Goal: Navigation & Orientation: Find specific page/section

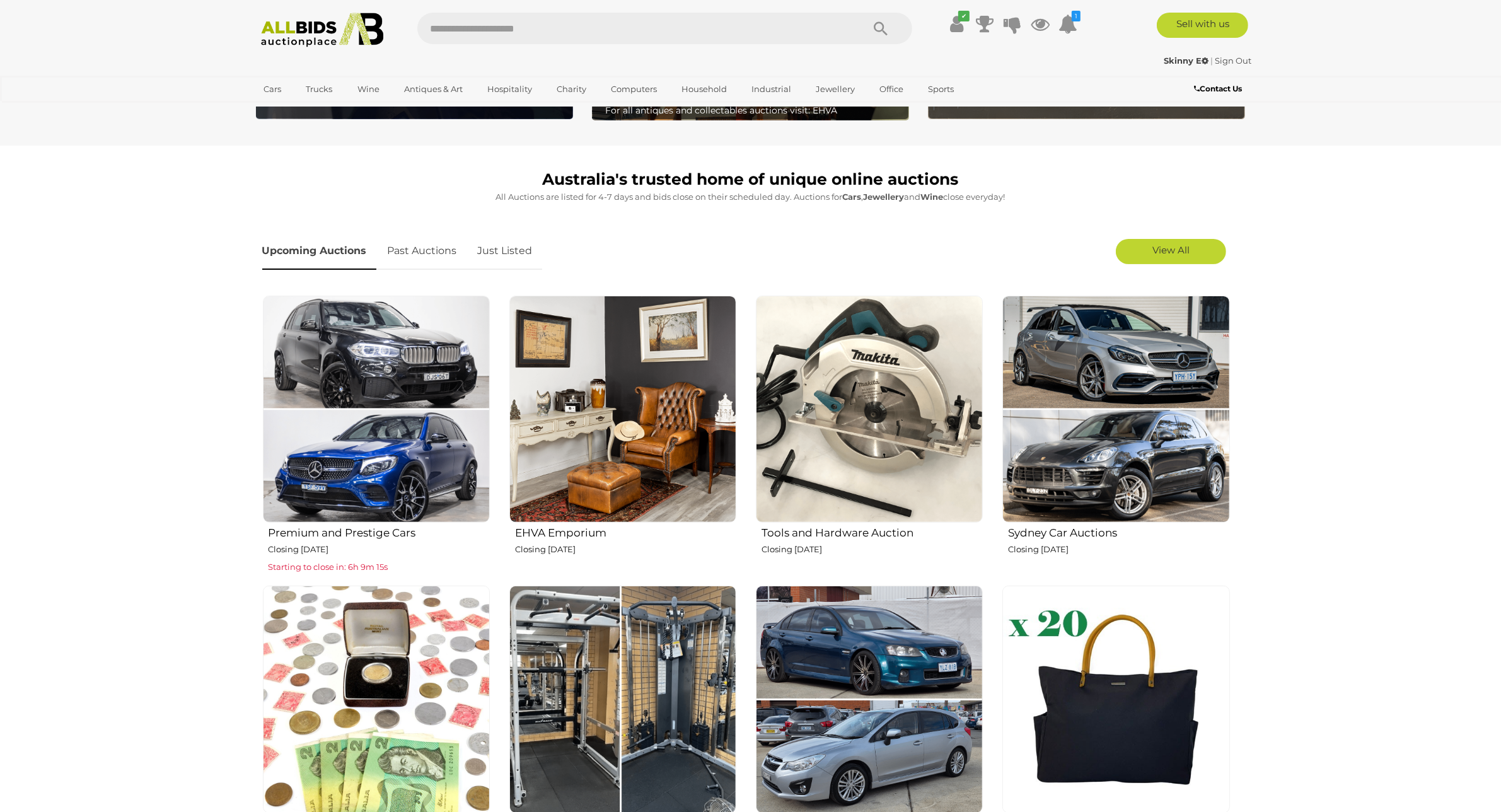
scroll to position [315, 0]
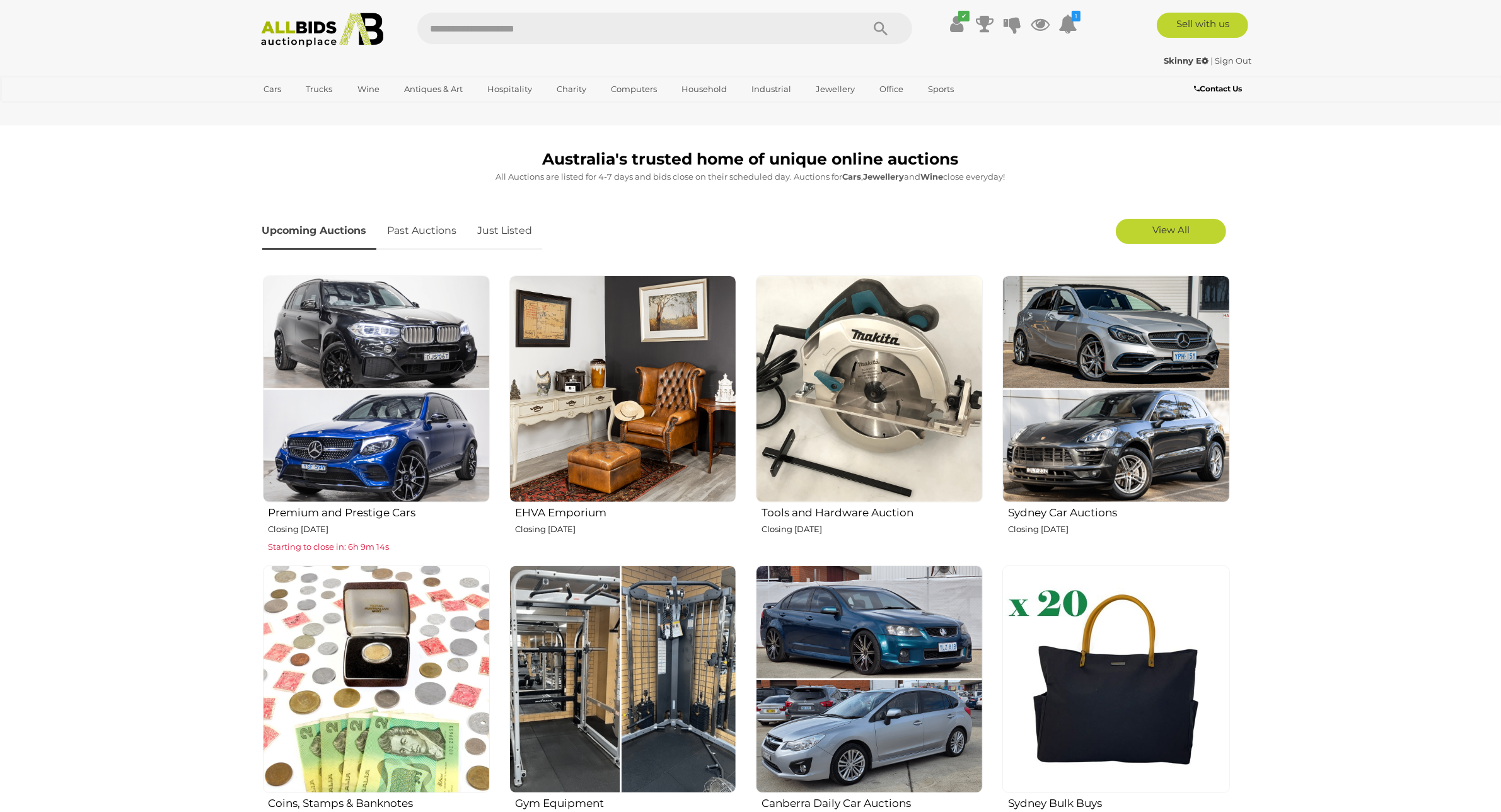
click at [672, 634] on img at bounding box center [623, 679] width 227 height 227
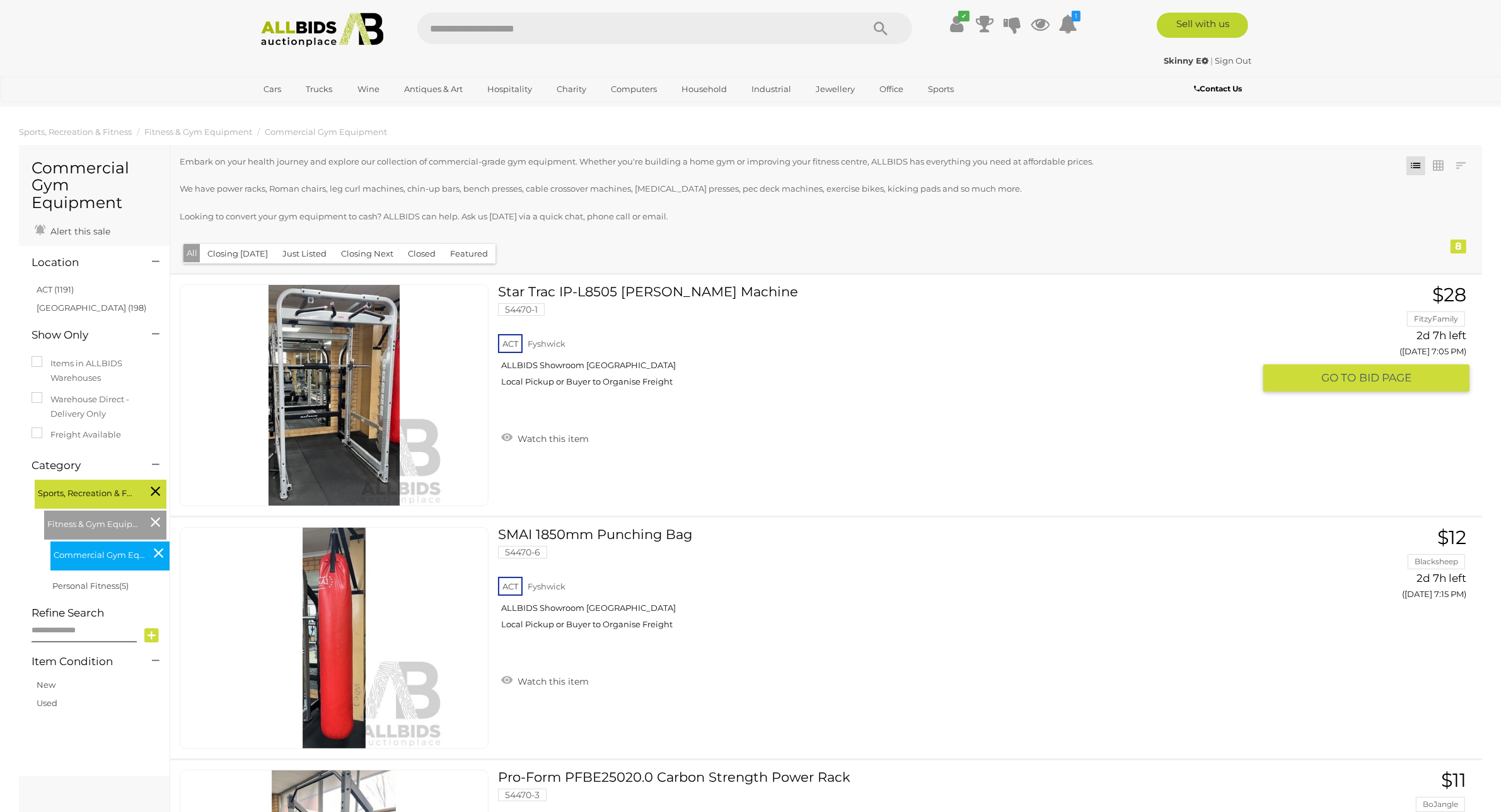
click at [335, 433] on img at bounding box center [334, 395] width 220 height 220
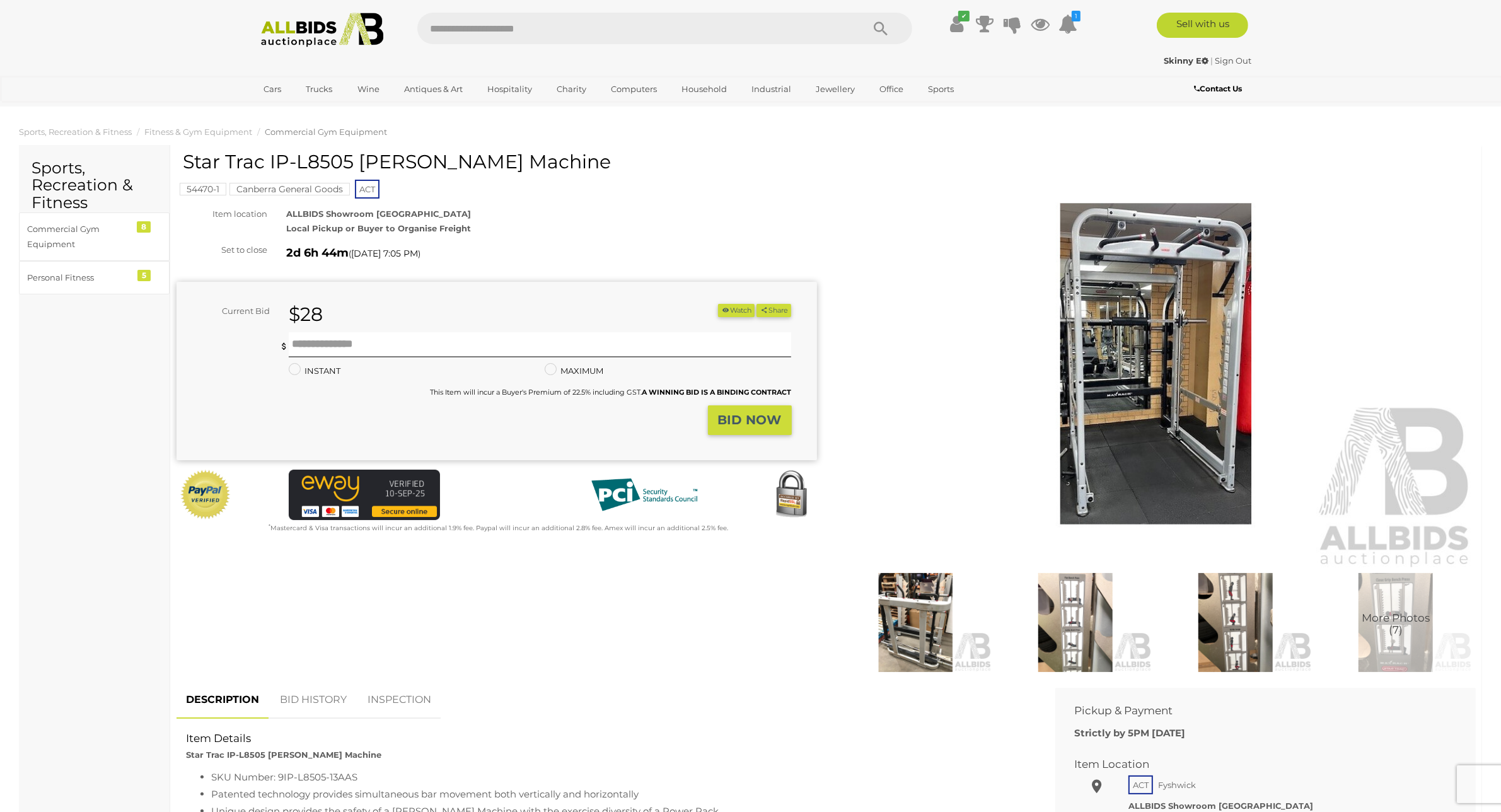
click at [1130, 417] on img at bounding box center [1157, 364] width 640 height 413
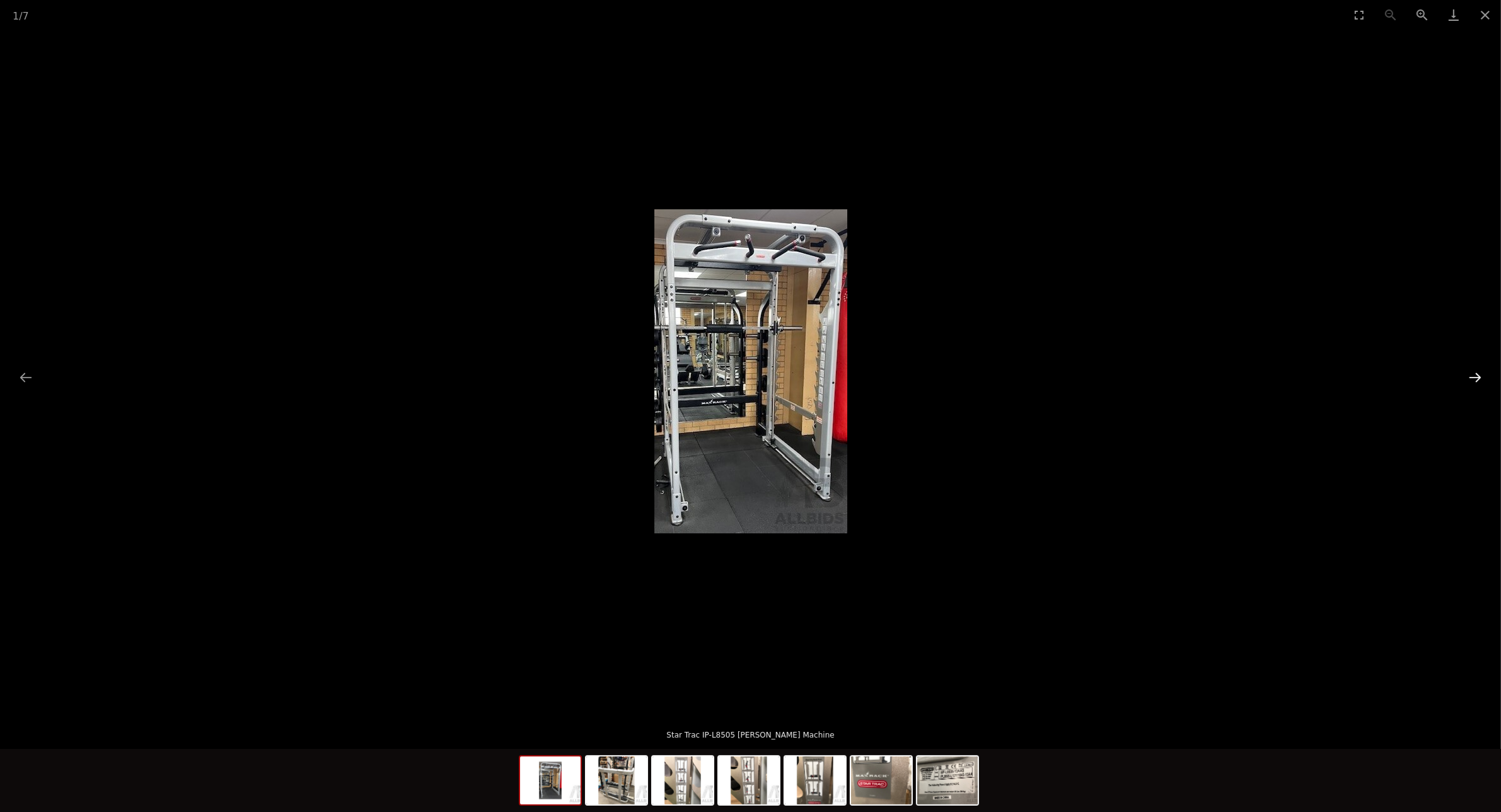
click at [1471, 376] on button "Next slide" at bounding box center [1475, 377] width 26 height 24
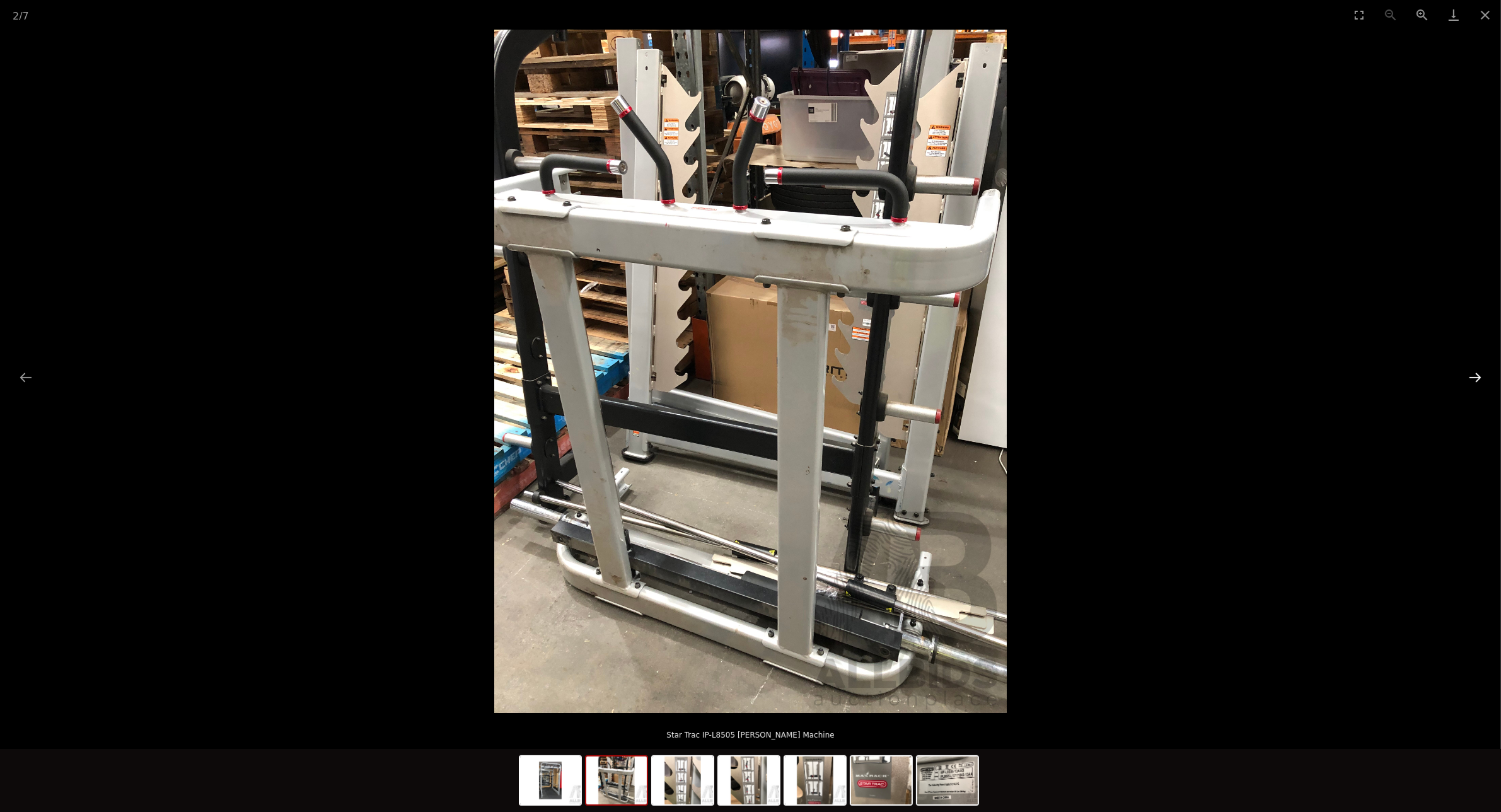
click at [1476, 376] on button "Next slide" at bounding box center [1475, 377] width 26 height 24
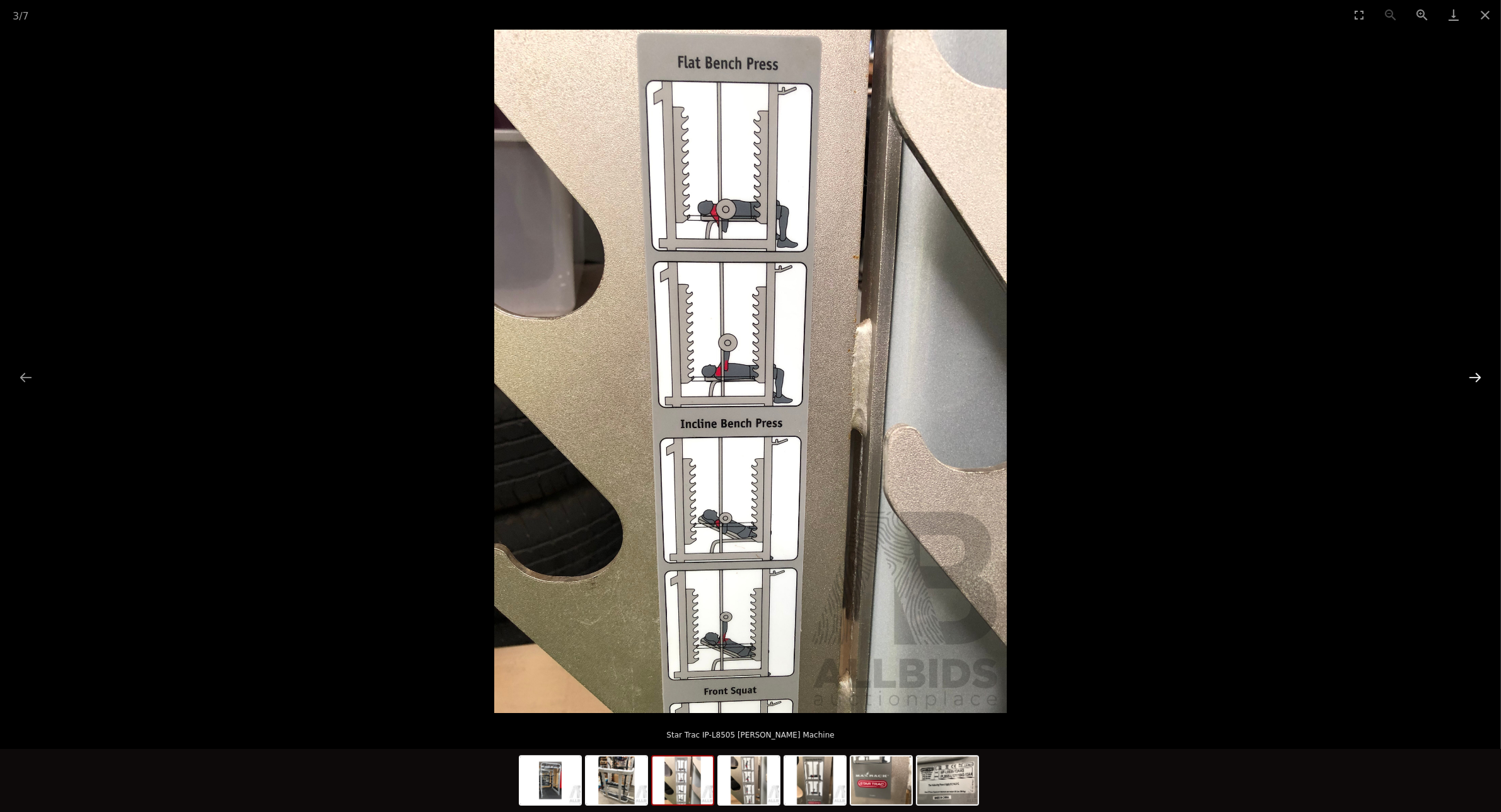
click at [1476, 376] on button "Next slide" at bounding box center [1475, 377] width 26 height 24
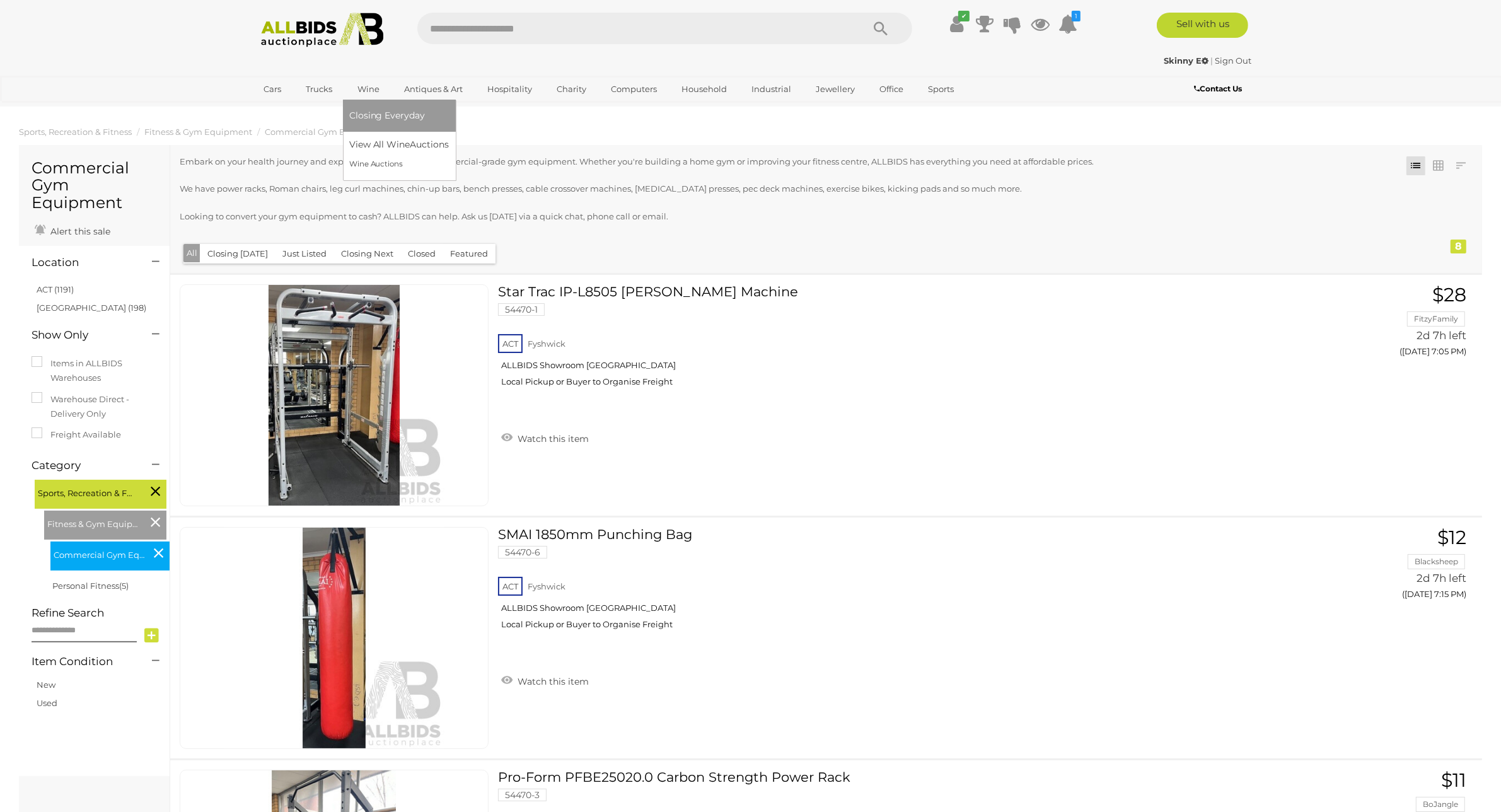
click at [364, 90] on link "Wine" at bounding box center [368, 89] width 38 height 21
click at [383, 143] on link "View All Wine Auctions" at bounding box center [401, 145] width 105 height 20
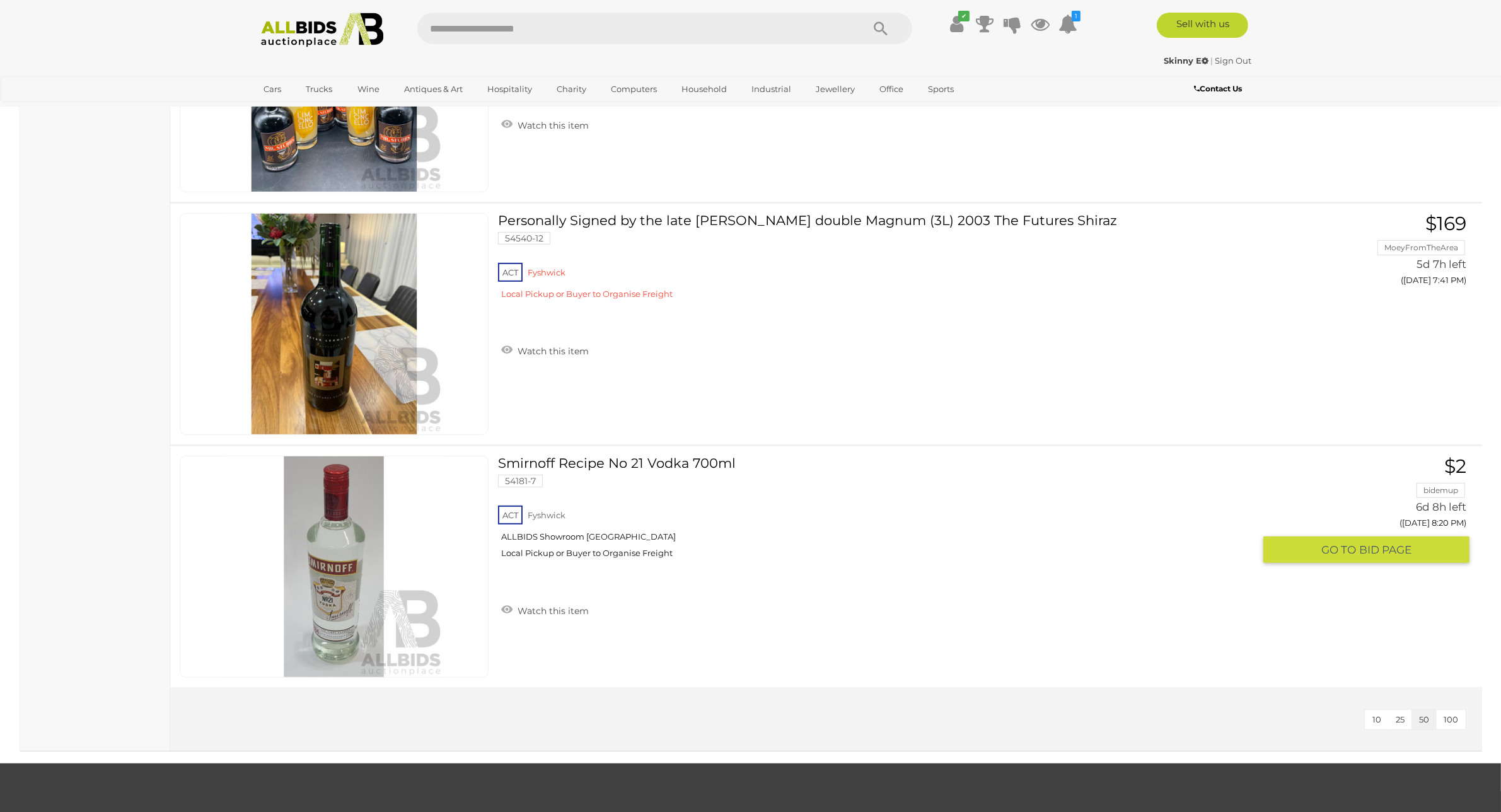
scroll to position [792, 0]
